Goal: Task Accomplishment & Management: Complete application form

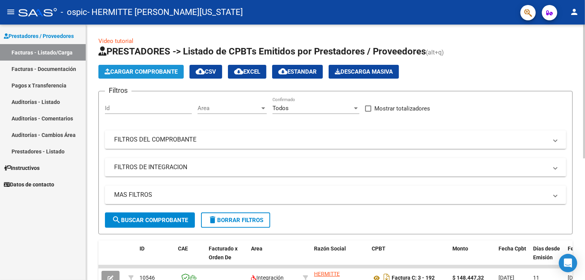
click at [166, 71] on span "Cargar Comprobante" at bounding box center [141, 71] width 73 height 7
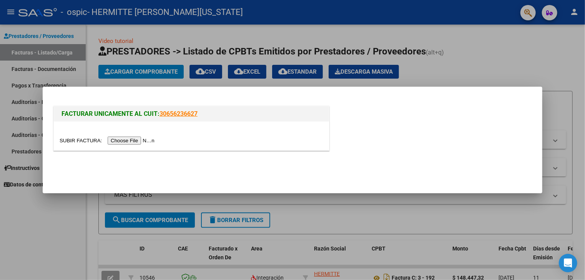
click at [144, 143] on input "file" at bounding box center [108, 141] width 97 height 8
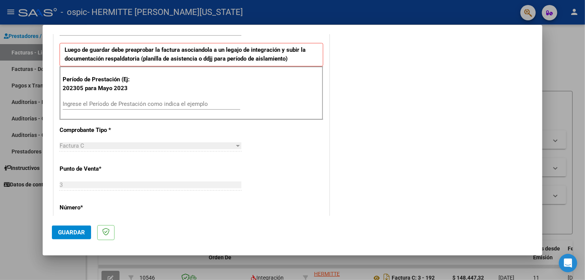
scroll to position [192, 0]
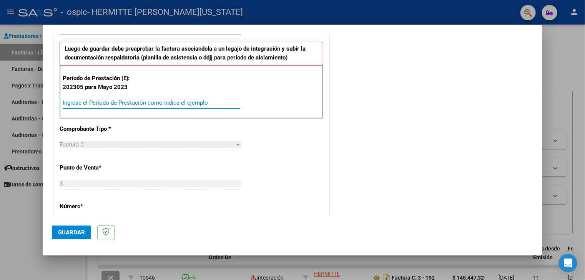
click at [107, 102] on input "Ingrese el Período de Prestación como indica el ejemplo" at bounding box center [152, 103] width 178 height 7
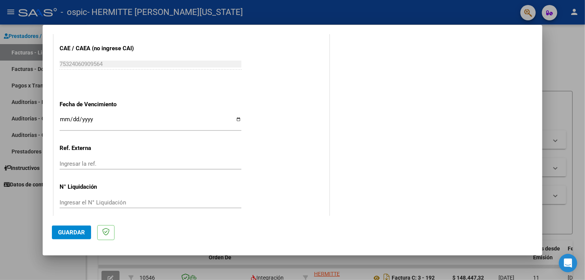
scroll to position [478, 0]
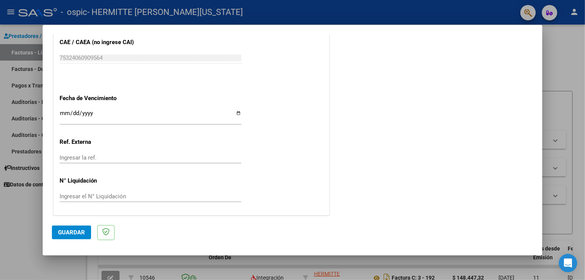
type input "202507"
click at [94, 113] on input "Ingresar la fecha" at bounding box center [151, 116] width 182 height 12
click at [237, 112] on input "Ingresar la fecha" at bounding box center [151, 116] width 182 height 12
type input "[DATE]"
click at [70, 229] on span "Guardar" at bounding box center [71, 232] width 27 height 7
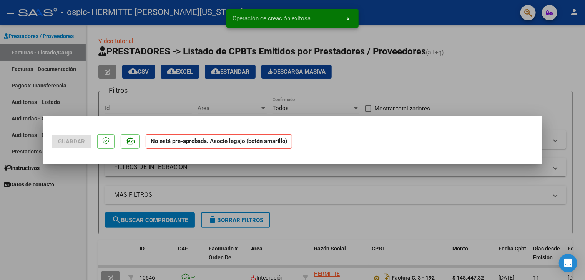
scroll to position [0, 0]
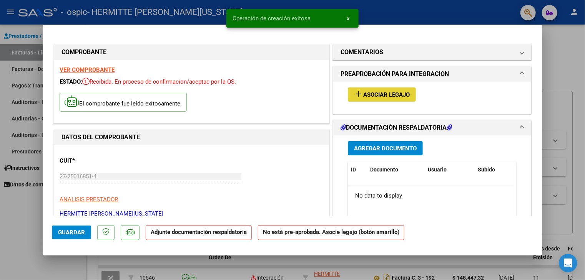
click at [382, 95] on span "Asociar Legajo" at bounding box center [386, 94] width 46 height 7
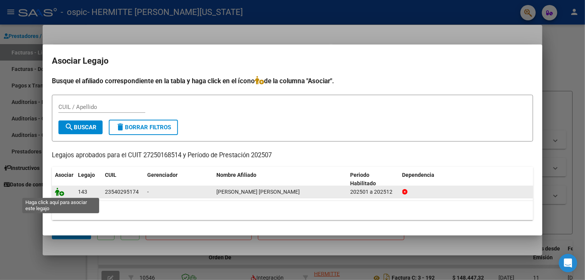
click at [63, 196] on icon at bounding box center [59, 192] width 9 height 8
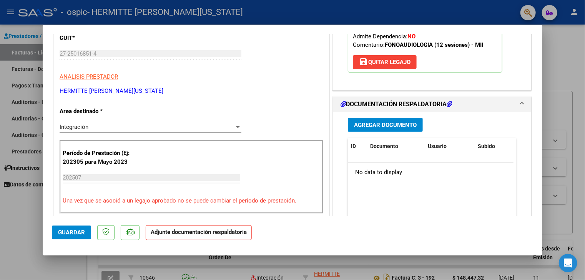
scroll to position [154, 0]
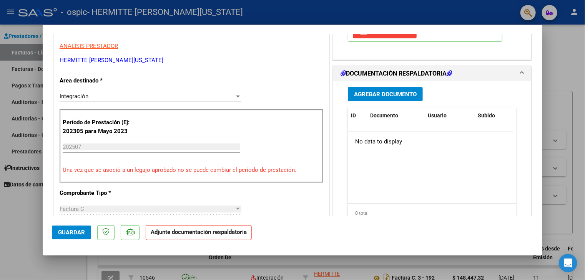
click at [375, 96] on span "Agregar Documento" at bounding box center [385, 94] width 63 height 7
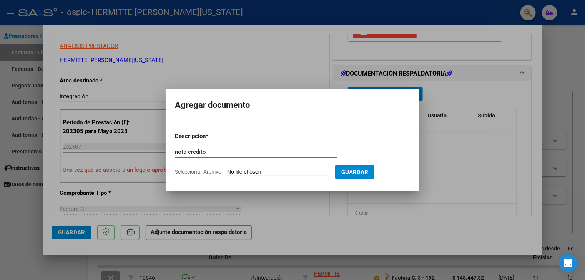
type input "nota credito"
click at [248, 171] on input "Seleccionar Archivo" at bounding box center [278, 172] width 102 height 7
type input "C:\fakepath\27250168514_013_00003_00000075.pdf"
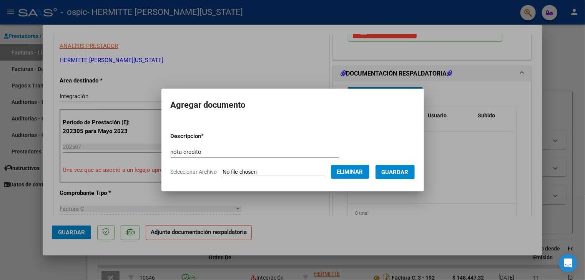
click at [397, 171] on span "Guardar" at bounding box center [395, 172] width 27 height 7
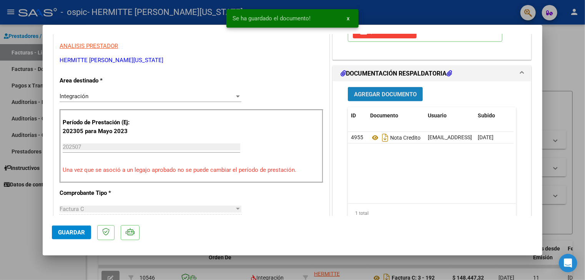
click at [390, 94] on span "Agregar Documento" at bounding box center [385, 94] width 63 height 7
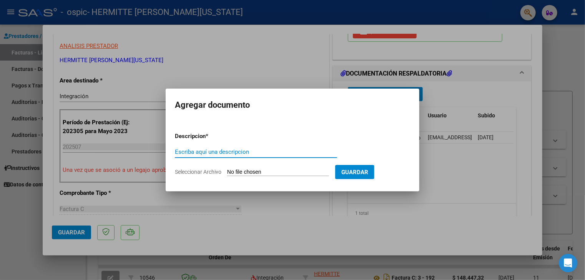
click at [234, 152] on input "Escriba aquí una descripcion" at bounding box center [256, 152] width 162 height 7
type input "cae"
click at [268, 171] on input "Seleccionar Archivo" at bounding box center [278, 172] width 102 height 7
type input "C:\fakepath\cae.pdf"
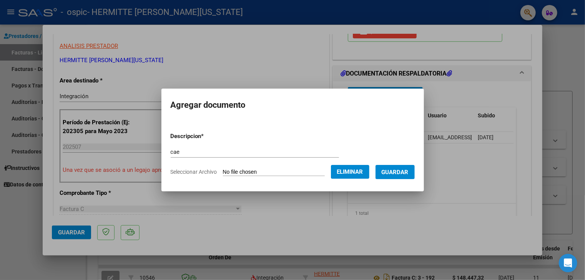
click at [402, 174] on span "Guardar" at bounding box center [395, 172] width 27 height 7
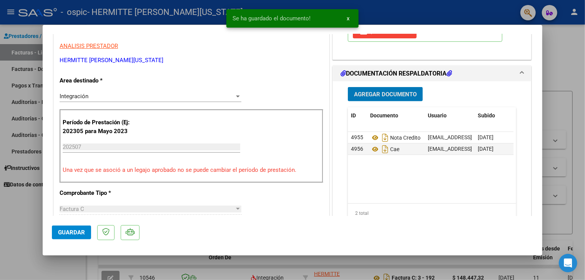
click at [377, 93] on span "Agregar Documento" at bounding box center [385, 94] width 63 height 7
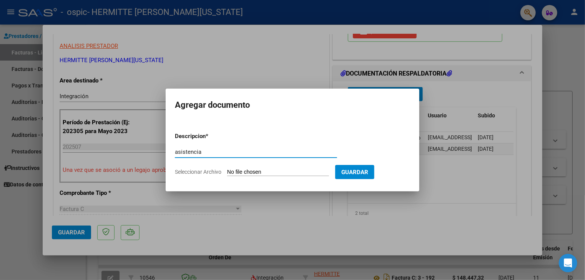
type input "asistencia"
click at [303, 172] on input "Seleccionar Archivo" at bounding box center [278, 172] width 102 height 7
type input "C:\fakepath\Asistencia [PERSON_NAME][DATE].pdf"
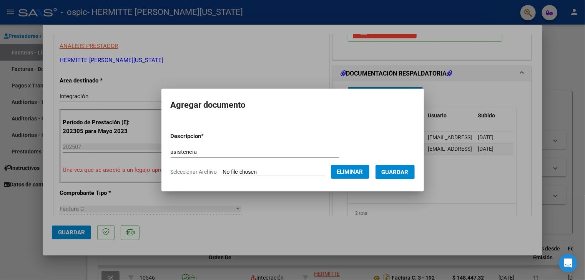
click at [391, 171] on span "Guardar" at bounding box center [395, 172] width 27 height 7
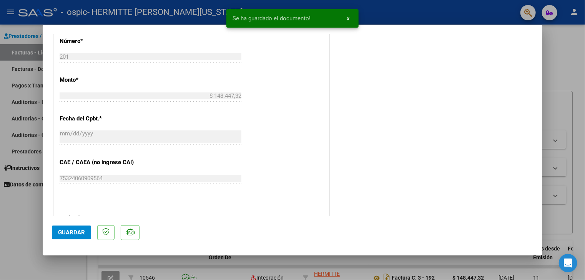
scroll to position [384, 0]
click at [75, 234] on span "Guardar" at bounding box center [71, 232] width 27 height 7
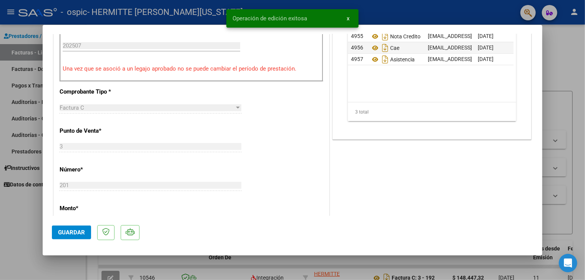
scroll to position [231, 0]
